Goal: Information Seeking & Learning: Check status

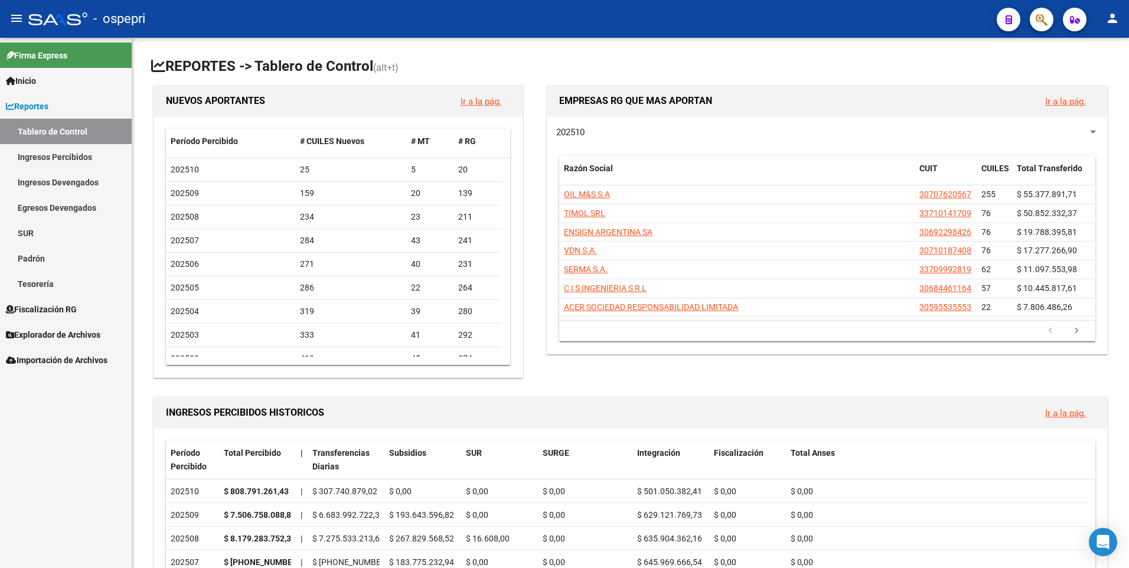
click at [43, 144] on link "Ingresos Percibidos" at bounding box center [66, 156] width 132 height 25
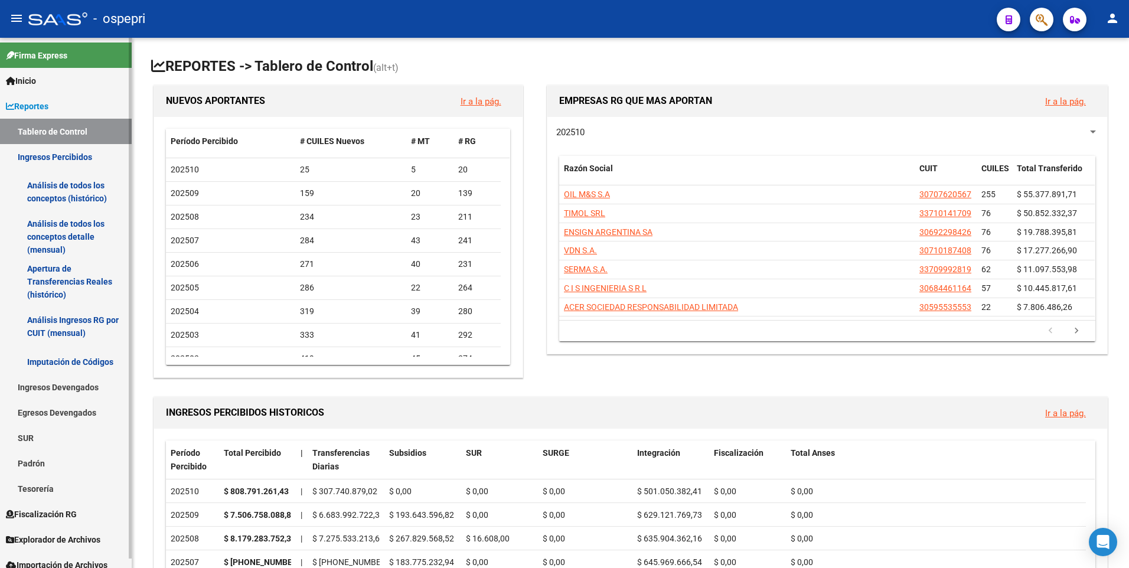
drag, startPoint x: 58, startPoint y: 182, endPoint x: 70, endPoint y: 191, distance: 15.2
click at [58, 182] on link "Análisis de todos los conceptos (histórico)" at bounding box center [66, 191] width 132 height 45
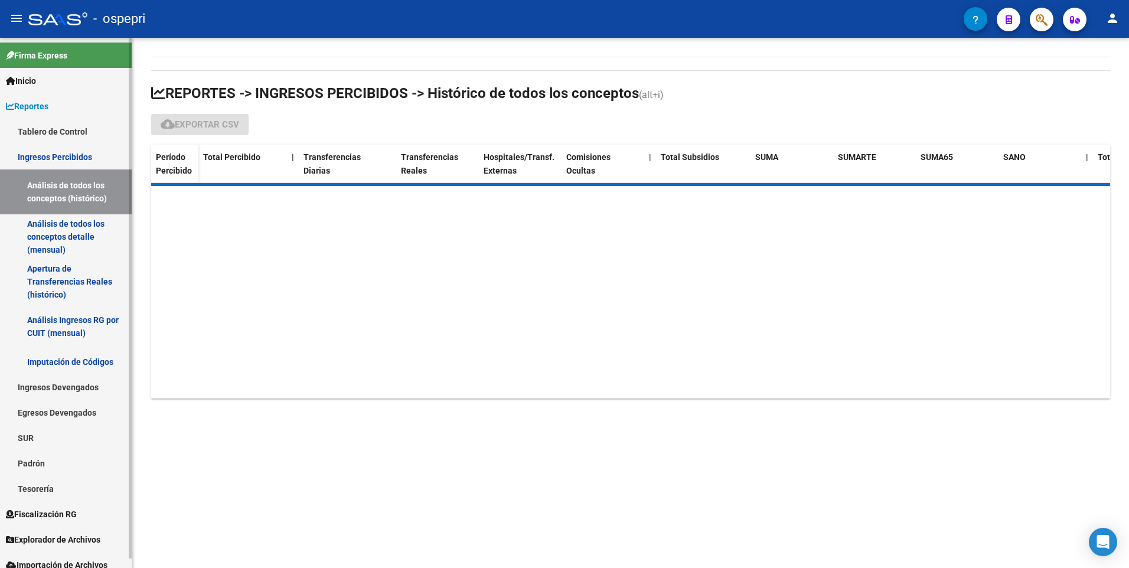
click at [53, 338] on link "Análisis Ingresos RG por CUIT (mensual)" at bounding box center [66, 326] width 132 height 45
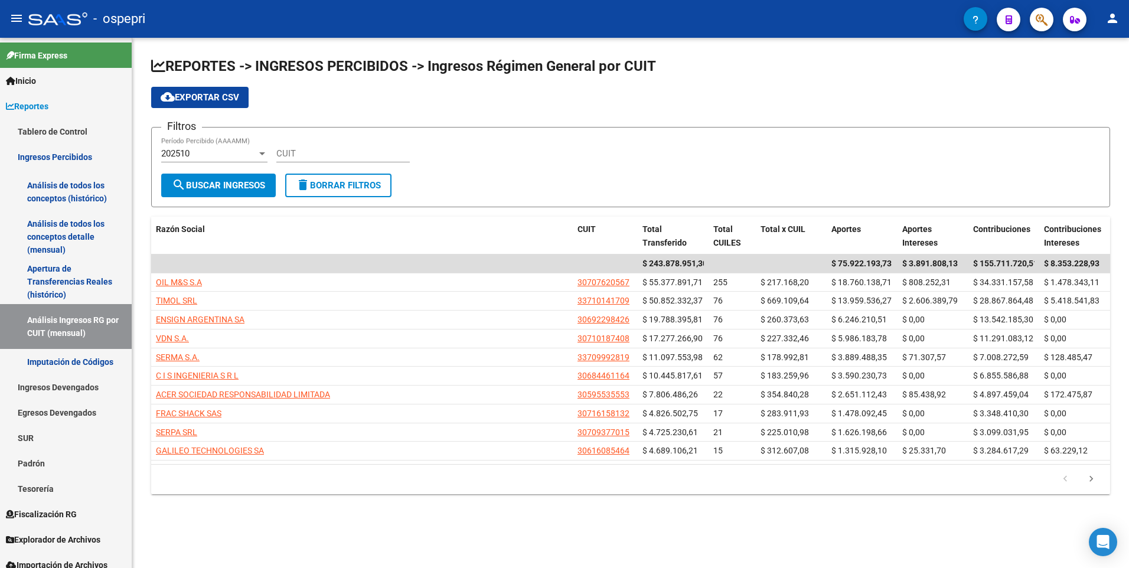
click at [308, 152] on input "CUIT" at bounding box center [342, 153] width 133 height 11
paste input "30-68445311-0"
click at [204, 148] on div "202510 Período Percibido (AAAAMM)" at bounding box center [214, 149] width 106 height 25
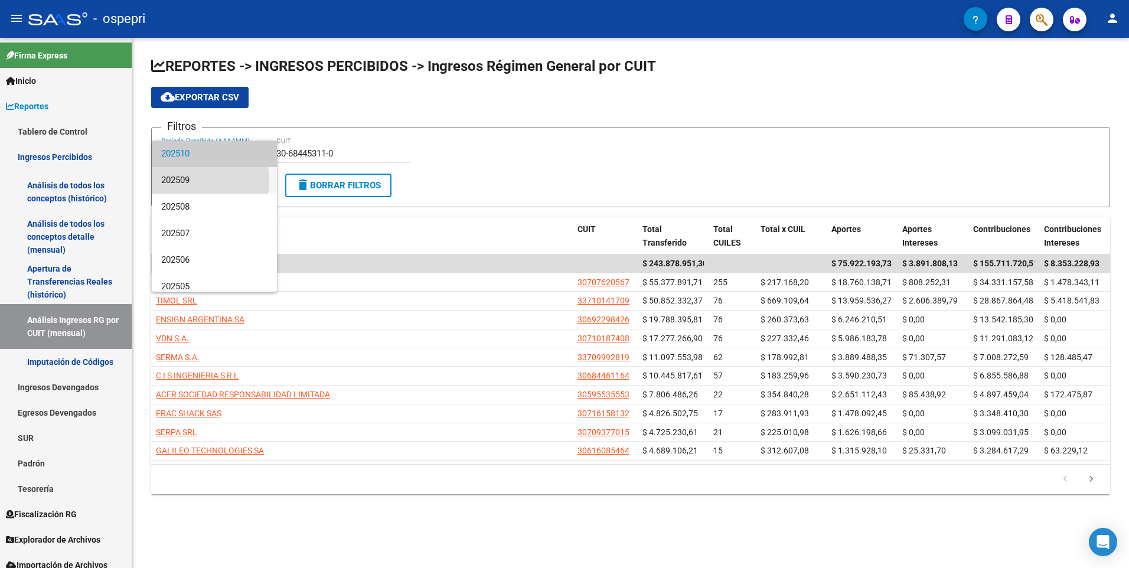
click at [192, 181] on span "202509" at bounding box center [214, 180] width 106 height 27
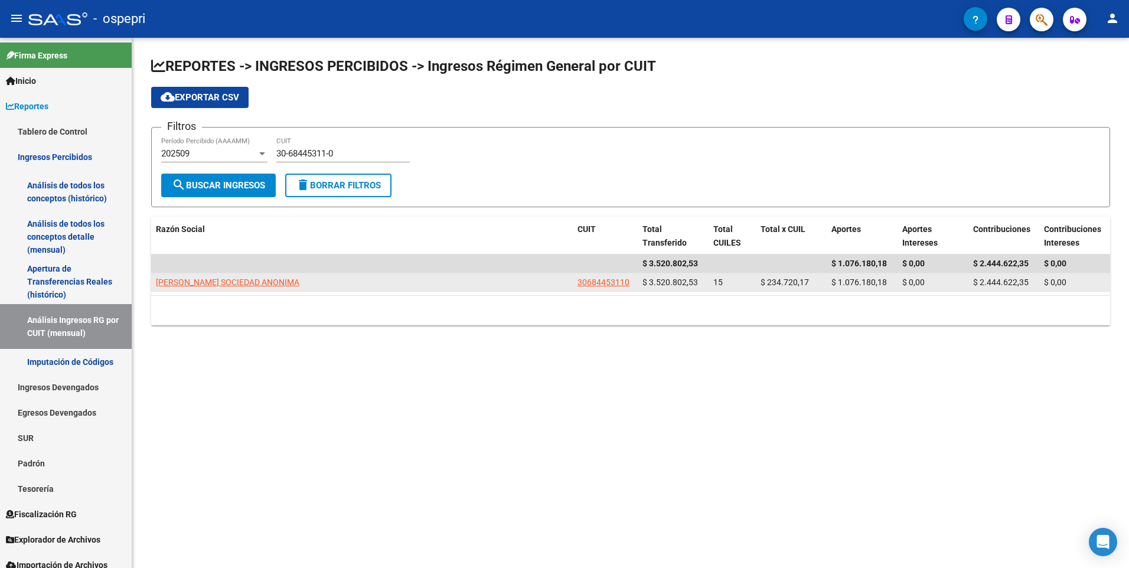
click at [169, 287] on app-link-go-to "[PERSON_NAME] SOCIEDAD ANONIMA" at bounding box center [227, 283] width 143 height 14
click at [170, 281] on span "[PERSON_NAME] SOCIEDAD ANONIMA" at bounding box center [227, 281] width 143 height 9
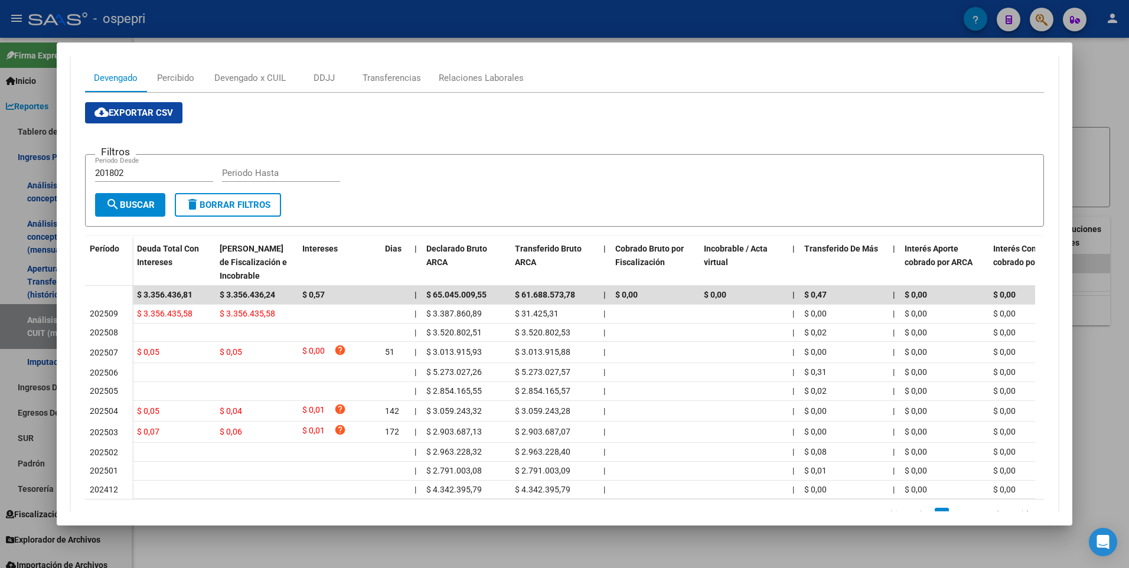
scroll to position [220, 0]
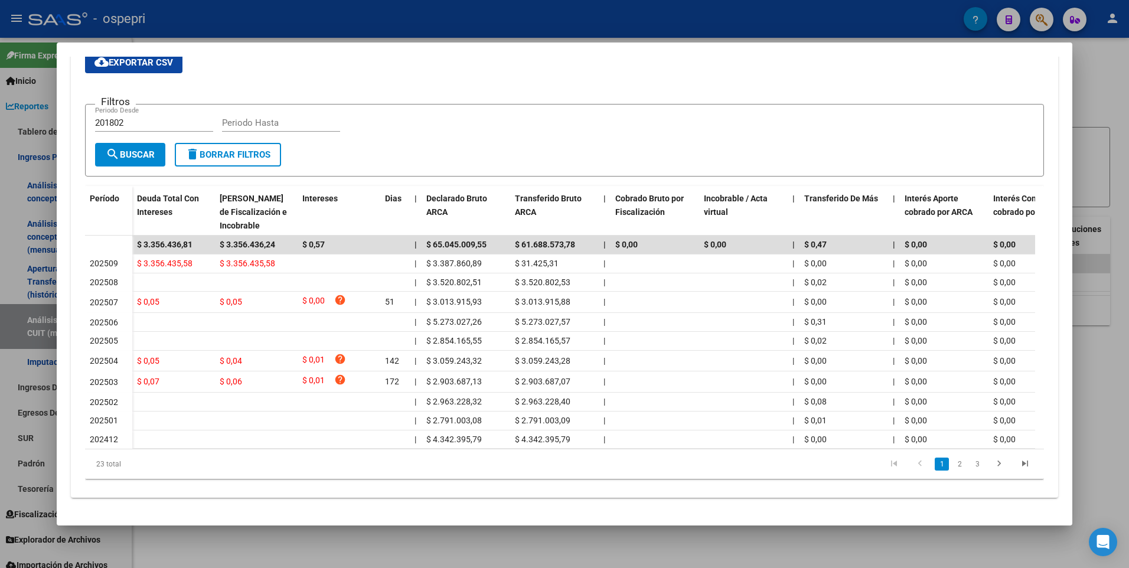
click at [1083, 104] on div at bounding box center [564, 284] width 1129 height 568
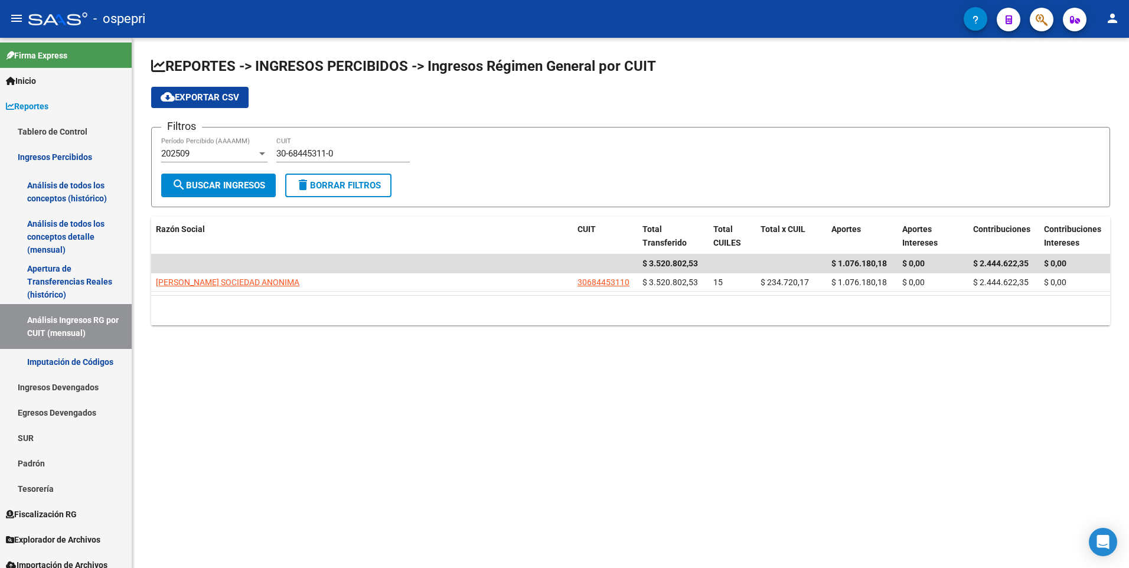
click at [285, 148] on div "30-68445311-0 CUIT" at bounding box center [342, 149] width 133 height 25
click at [285, 149] on input "30-68445311-0" at bounding box center [342, 153] width 133 height 11
paste input "7261387-2"
type input "30-67261387-2"
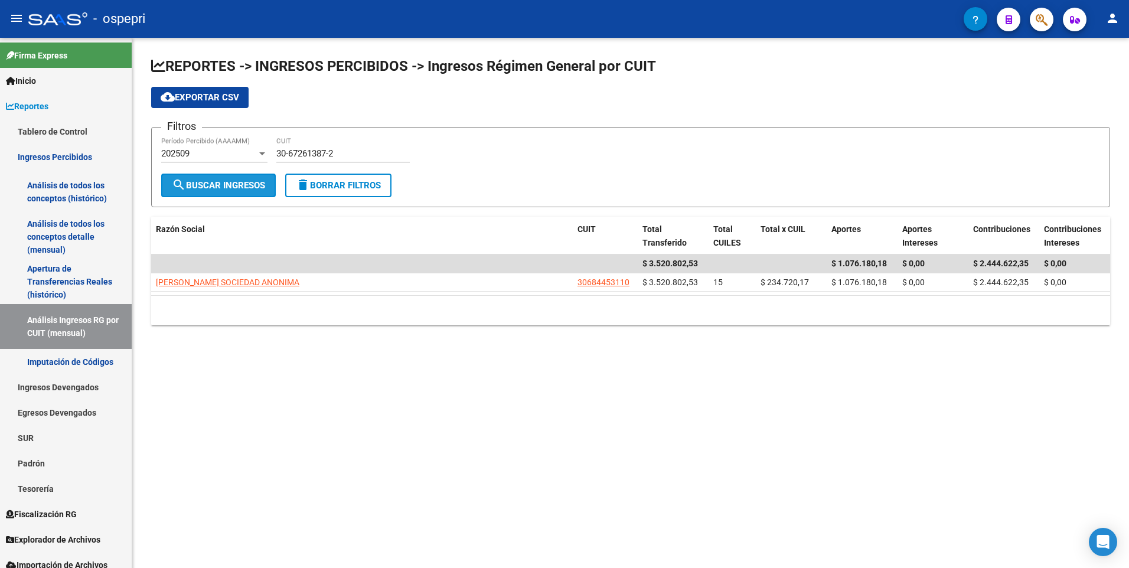
click at [208, 185] on span "search Buscar Ingresos" at bounding box center [218, 185] width 93 height 11
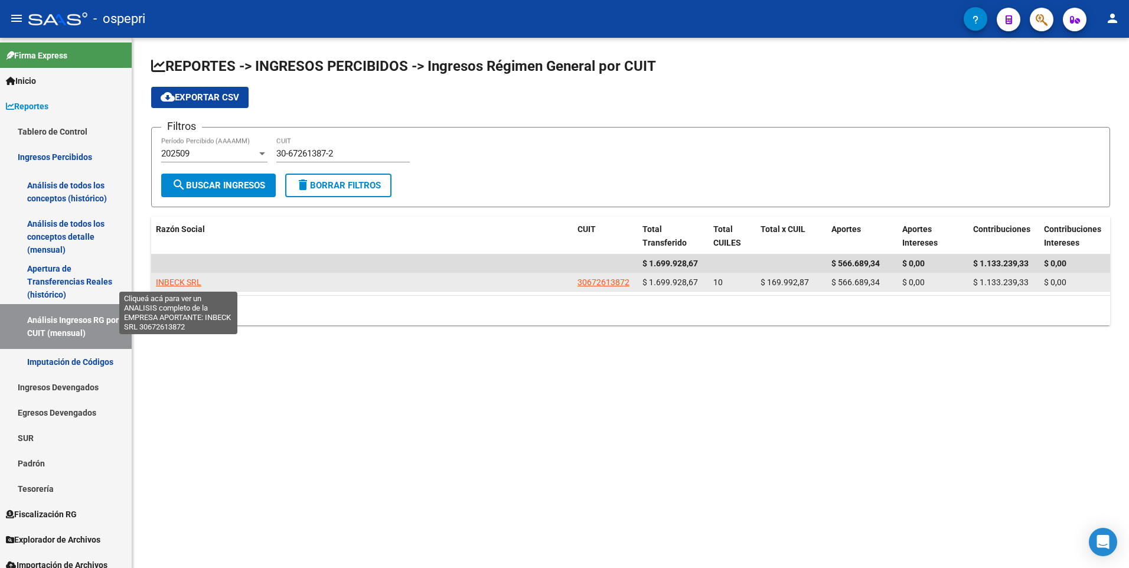
click at [191, 284] on span "INBECK SRL" at bounding box center [178, 281] width 45 height 9
type textarea "30672613872"
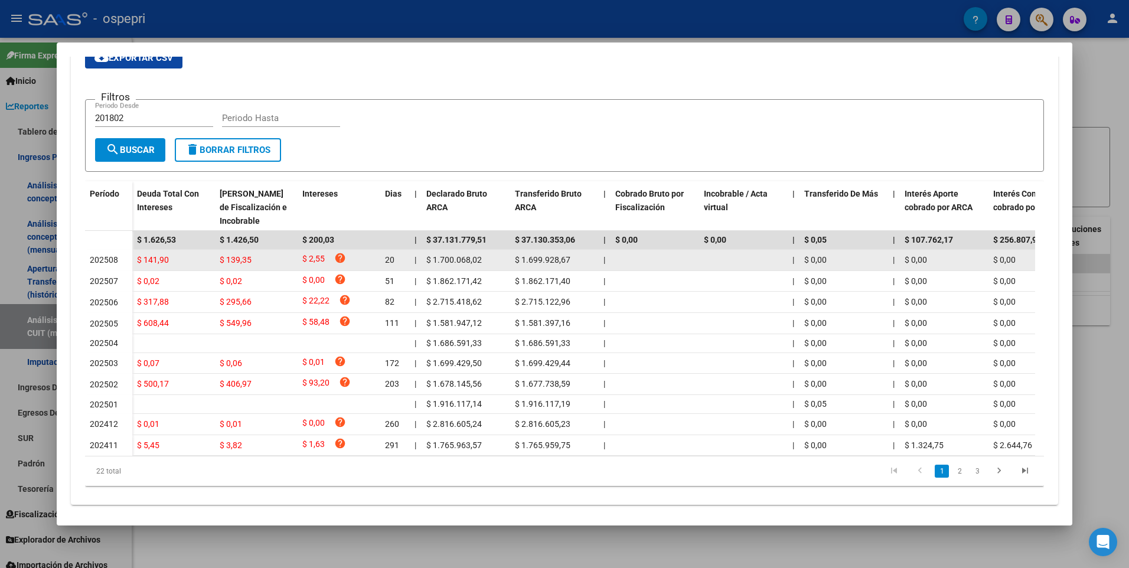
scroll to position [234, 0]
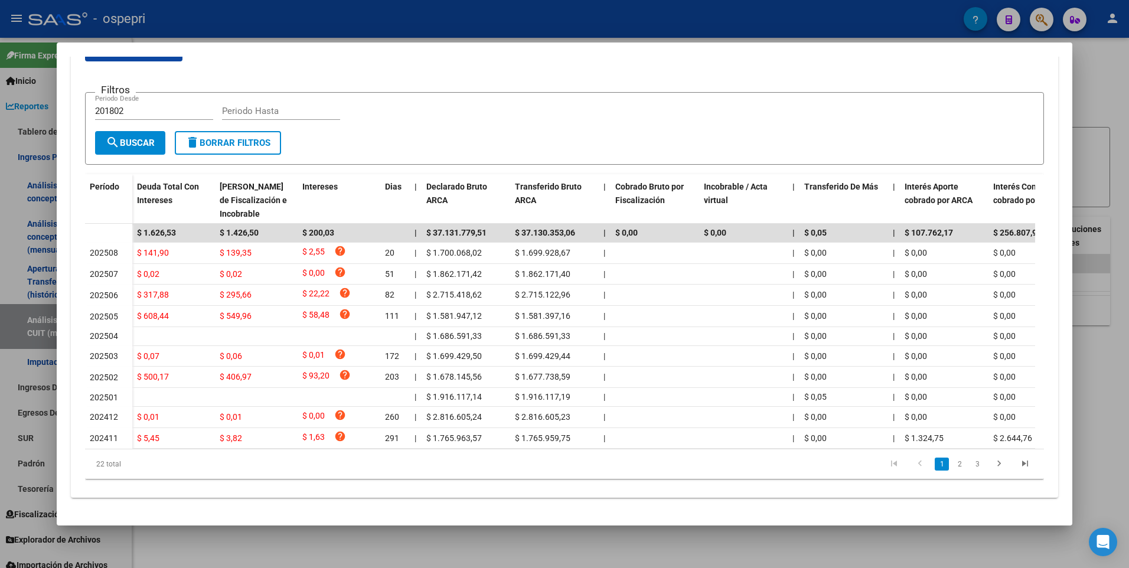
click at [205, 544] on div at bounding box center [564, 284] width 1129 height 568
